Goal: Information Seeking & Learning: Find contact information

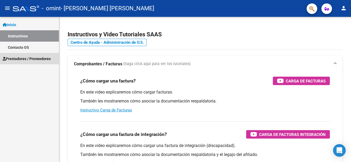
click at [45, 61] on span "Prestadores / Proveedores" at bounding box center [27, 59] width 48 height 6
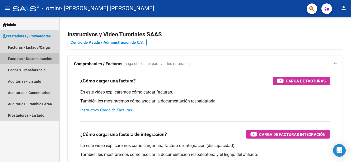
click at [48, 58] on link "Facturas - Documentación" at bounding box center [29, 58] width 59 height 11
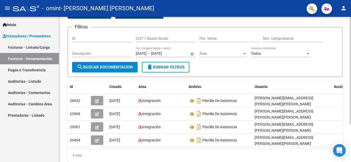
scroll to position [30, 0]
click at [351, 64] on div at bounding box center [350, 95] width 1 height 108
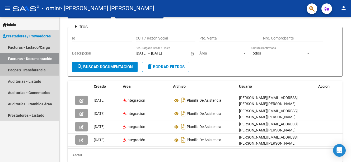
click at [42, 71] on link "Pagos x Transferencia" at bounding box center [29, 69] width 59 height 11
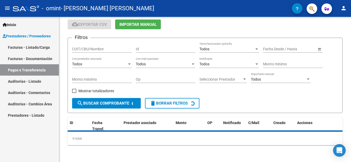
scroll to position [30, 0]
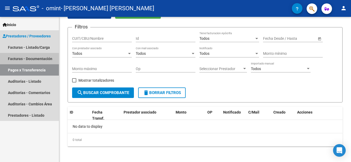
click at [43, 58] on link "Facturas - Documentación" at bounding box center [29, 58] width 59 height 11
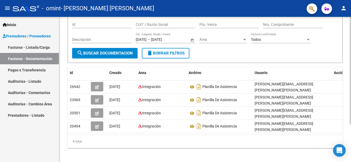
scroll to position [51, 0]
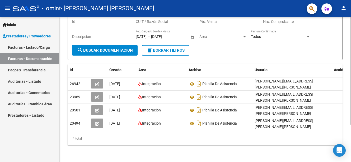
click at [351, 82] on html "menu - omint - [PERSON_NAME] [PERSON_NAME] person Inicio Instructivos Contacto …" at bounding box center [175, 81] width 351 height 162
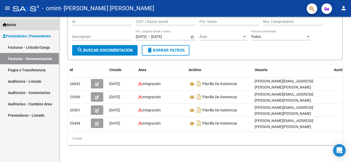
click at [33, 24] on link "Inicio" at bounding box center [29, 24] width 59 height 11
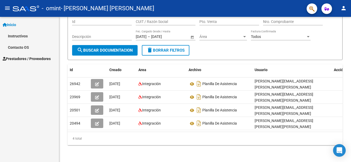
click at [23, 48] on link "Contacto OS" at bounding box center [29, 47] width 59 height 11
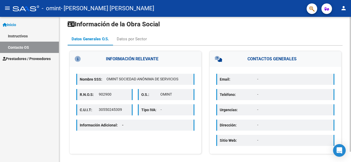
scroll to position [11, 0]
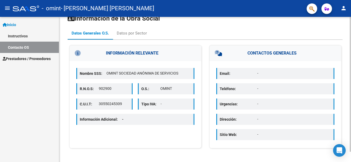
click at [351, 57] on html "menu - omint - [PERSON_NAME] [PERSON_NAME] person Inicio Instructivos Contacto …" at bounding box center [175, 81] width 351 height 162
click at [349, 72] on div "Información de la Obra Social Datos Generales O.S. Datos por Sector INFORMACIÓN…" at bounding box center [205, 84] width 293 height 157
click at [340, 150] on icon "Open Intercom Messenger" at bounding box center [339, 150] width 6 height 7
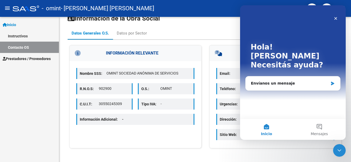
scroll to position [0, 0]
click at [336, 19] on icon "Cerrar" at bounding box center [335, 18] width 3 height 3
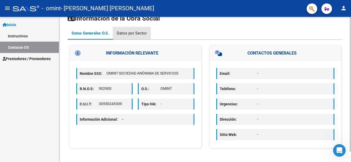
click at [141, 33] on div "Datos por Sector" at bounding box center [132, 33] width 30 height 6
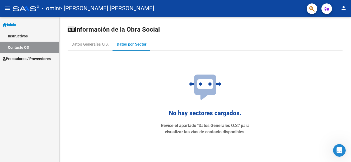
click at [43, 37] on link "Instructivos" at bounding box center [29, 35] width 59 height 11
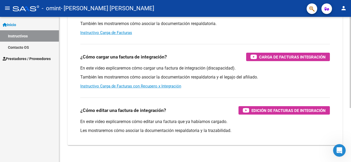
scroll to position [86, 0]
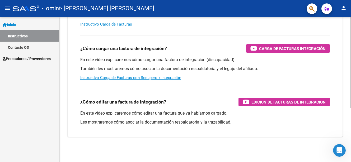
click at [351, 110] on html "menu - omint - [PERSON_NAME] [PERSON_NAME] person Inicio Instructivos Contacto …" at bounding box center [175, 81] width 351 height 162
click at [9, 11] on mat-icon "menu" at bounding box center [7, 8] width 6 height 6
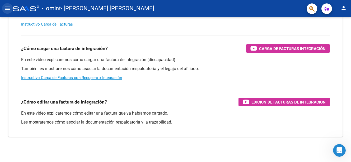
click at [9, 11] on mat-icon "menu" at bounding box center [7, 8] width 6 height 6
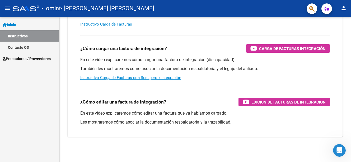
click at [328, 10] on icon "button" at bounding box center [327, 9] width 4 height 4
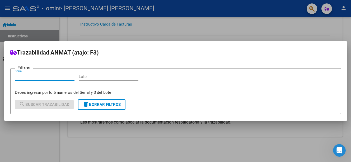
click at [316, 25] on div at bounding box center [175, 81] width 351 height 162
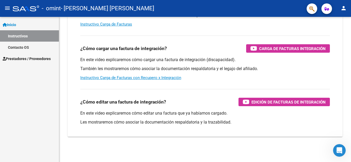
click at [343, 8] on mat-icon "person" at bounding box center [344, 8] width 6 height 6
click at [262, 27] on div at bounding box center [175, 81] width 351 height 162
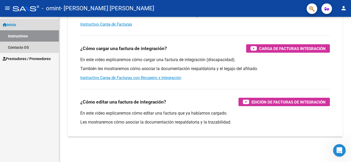
click at [38, 25] on link "Inicio" at bounding box center [29, 24] width 59 height 11
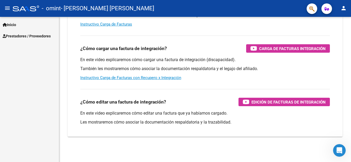
click at [37, 25] on link "Inicio" at bounding box center [29, 24] width 59 height 11
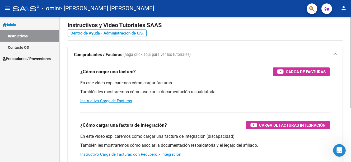
scroll to position [0, 0]
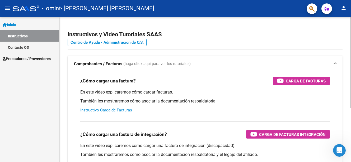
click at [351, 30] on html "menu - omint - [PERSON_NAME] [PERSON_NAME] person Inicio Instructivos Contacto …" at bounding box center [175, 81] width 351 height 162
click at [136, 41] on link "Centro de Ayuda - Administración de O.S." at bounding box center [107, 42] width 79 height 7
